Goal: Navigation & Orientation: Find specific page/section

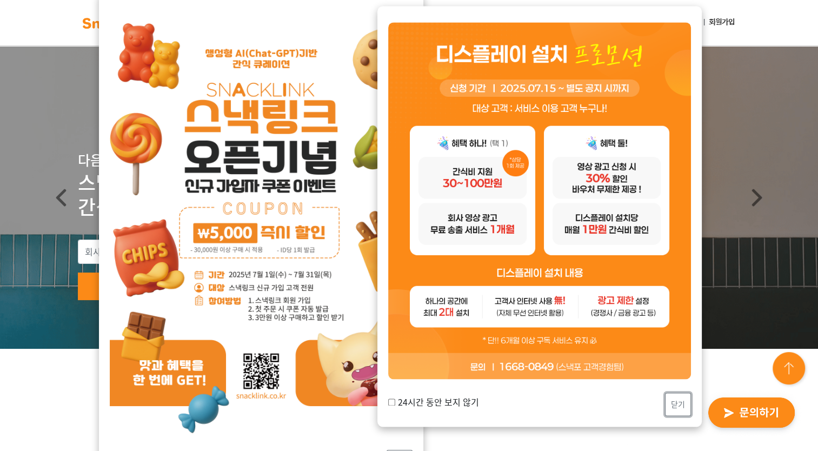
click at [673, 400] on button "닫기" at bounding box center [678, 403] width 26 height 23
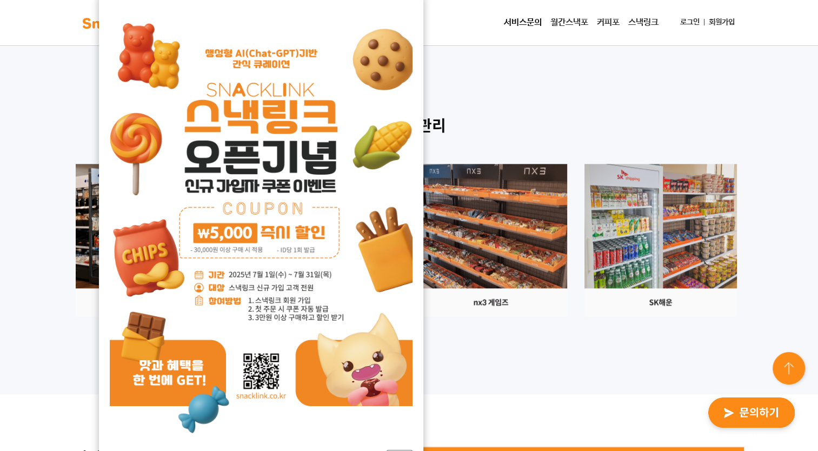
scroll to position [1243, 0]
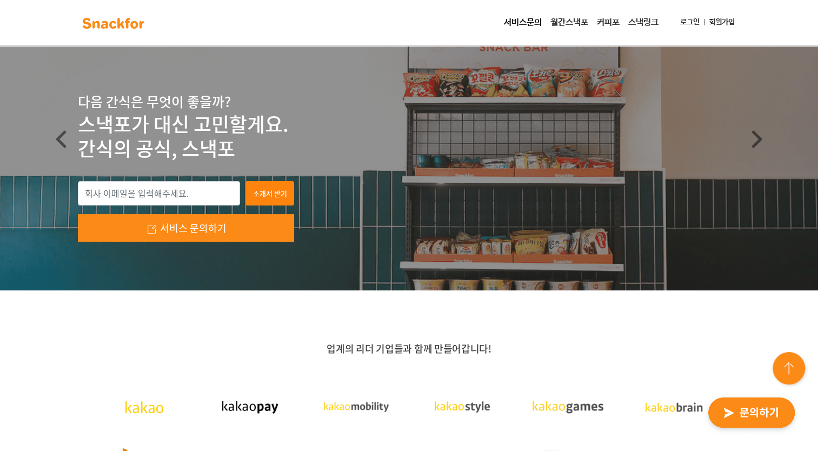
scroll to position [0, 0]
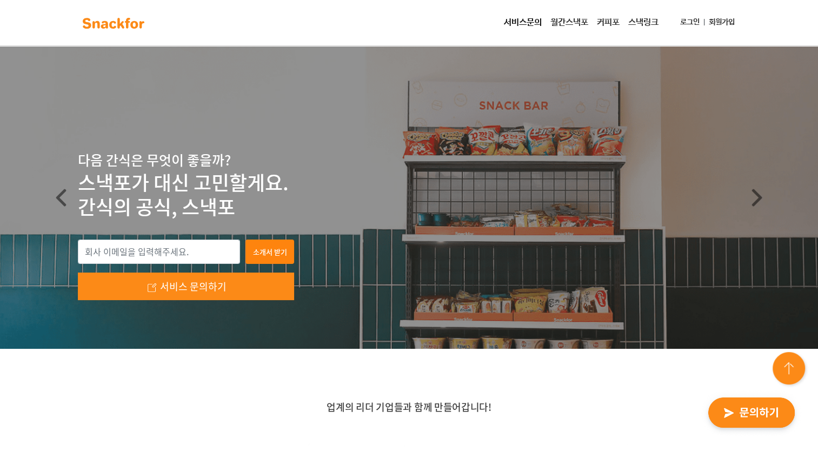
click at [573, 25] on link "월간스낵포" at bounding box center [569, 23] width 46 height 22
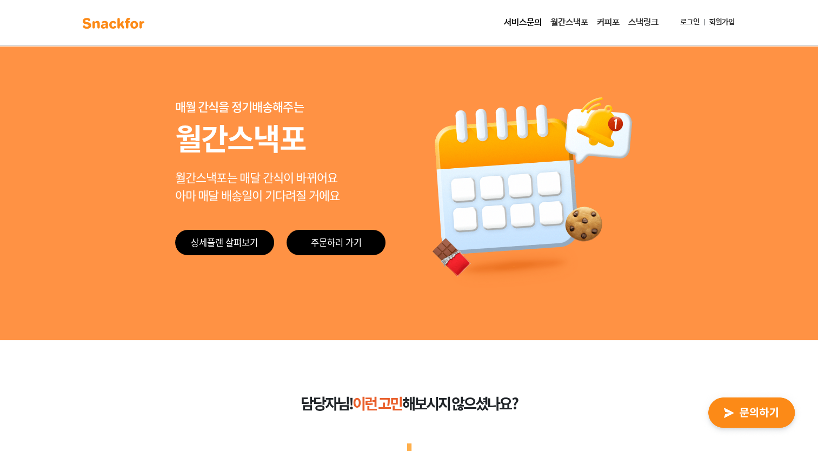
click at [600, 20] on link "커피포" at bounding box center [607, 23] width 31 height 22
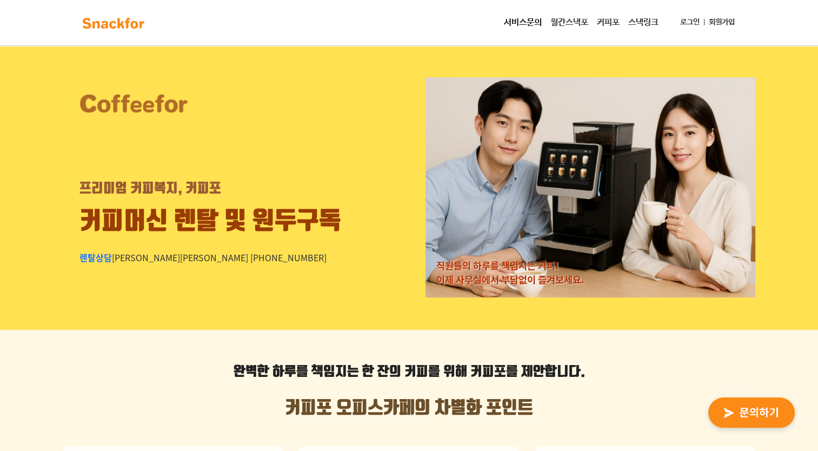
click at [637, 15] on link "스낵링크" at bounding box center [643, 23] width 39 height 22
